Goal: Information Seeking & Learning: Learn about a topic

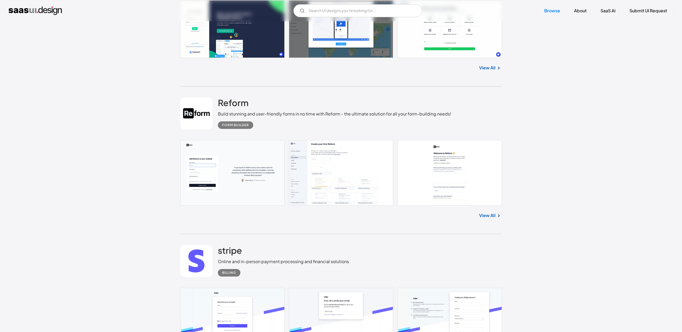
scroll to position [306, 0]
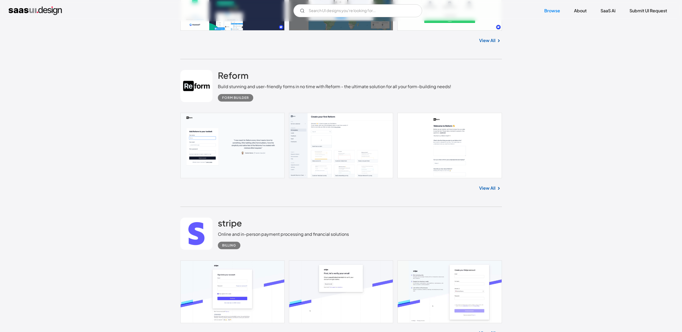
click at [278, 209] on div "stripe Online and in-person payment processing and financial solutions Billing" at bounding box center [341, 234] width 322 height 54
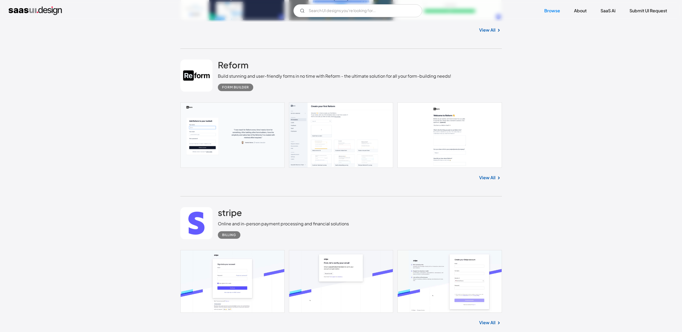
click at [278, 209] on div "stripe Online and in-person payment processing and financial solutions Billing" at bounding box center [283, 223] width 131 height 32
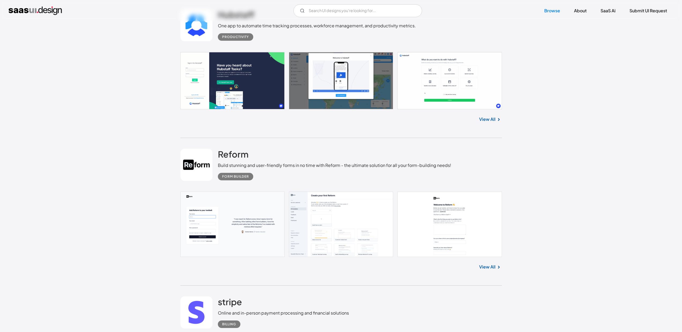
click at [328, 176] on div "Form Builder" at bounding box center [335, 175] width 234 height 12
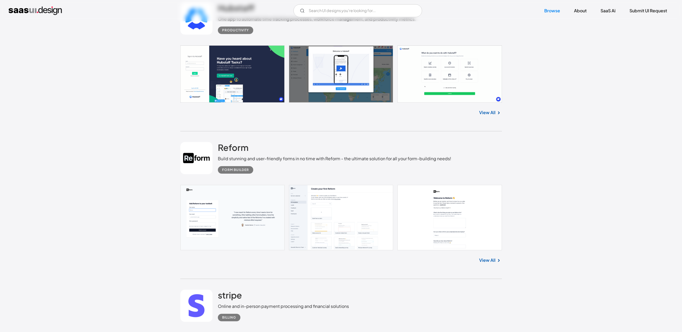
scroll to position [231, 0]
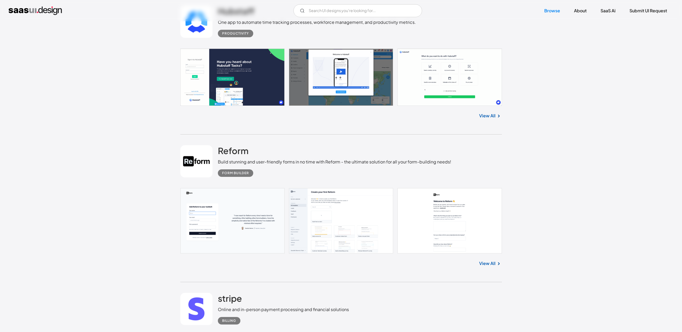
click at [328, 176] on div "Form Builder" at bounding box center [335, 171] width 234 height 12
click at [247, 219] on link at bounding box center [341, 220] width 322 height 65
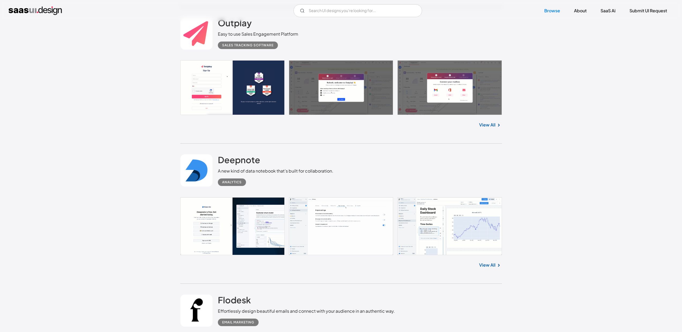
scroll to position [5316, 0]
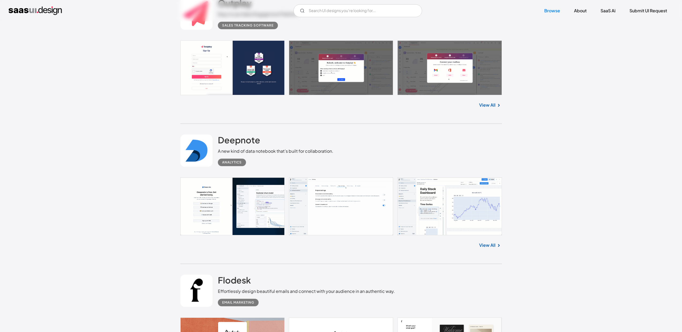
click at [406, 200] on link at bounding box center [341, 206] width 322 height 58
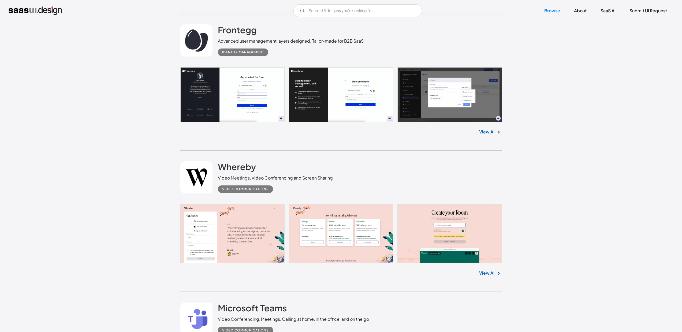
scroll to position [13492, 0]
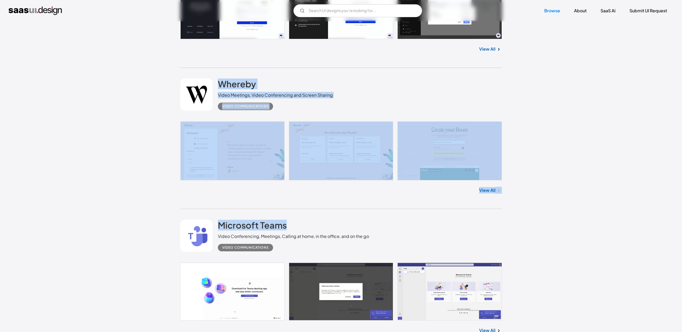
drag, startPoint x: 172, startPoint y: 85, endPoint x: 580, endPoint y: 237, distance: 435.4
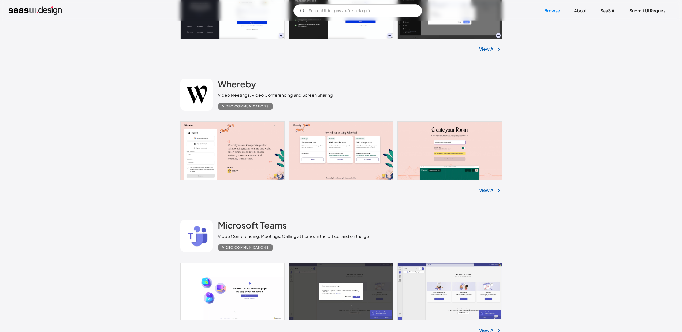
drag, startPoint x: 462, startPoint y: 229, endPoint x: 479, endPoint y: 253, distance: 29.8
click at [479, 253] on div "Microsoft Teams Video Conferencing, Meetings, Calling at home, in the office, a…" at bounding box center [341, 236] width 322 height 54
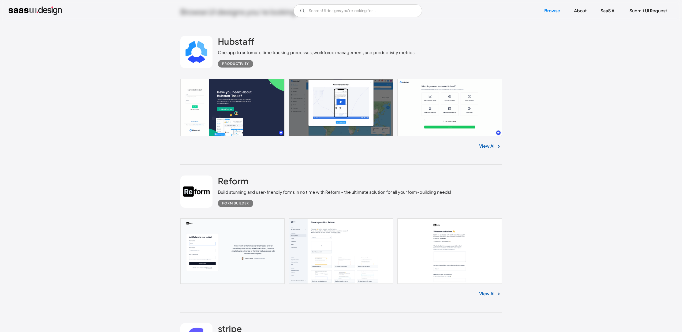
scroll to position [0, 0]
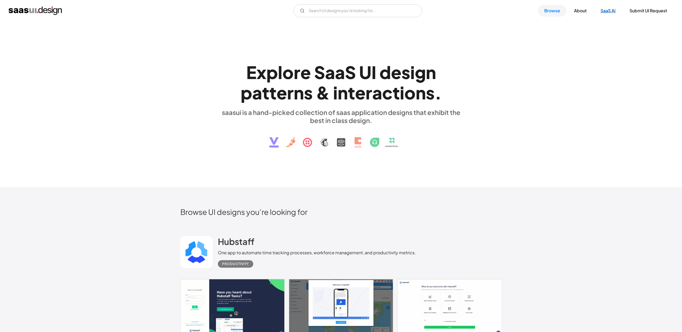
click at [614, 11] on link "SaaS Ai" at bounding box center [608, 11] width 28 height 12
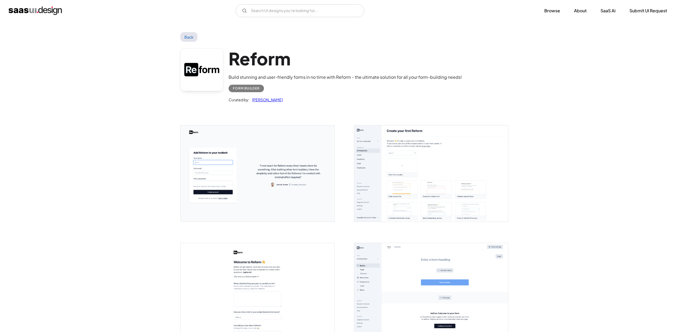
click at [274, 208] on img "open lightbox" at bounding box center [258, 173] width 154 height 96
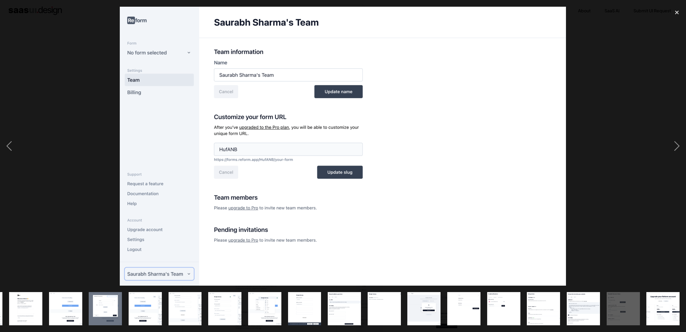
scroll to position [0, 77]
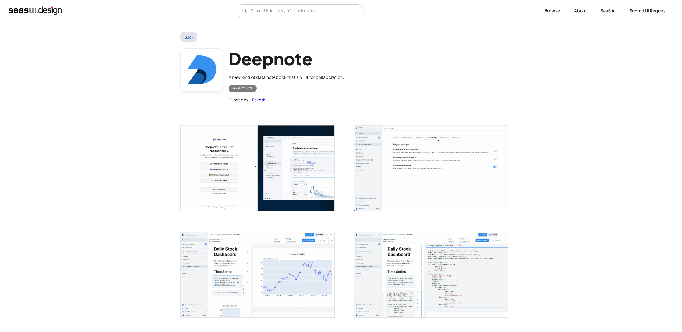
click at [191, 41] on link "Back" at bounding box center [188, 37] width 17 height 10
